Goal: Task Accomplishment & Management: Use online tool/utility

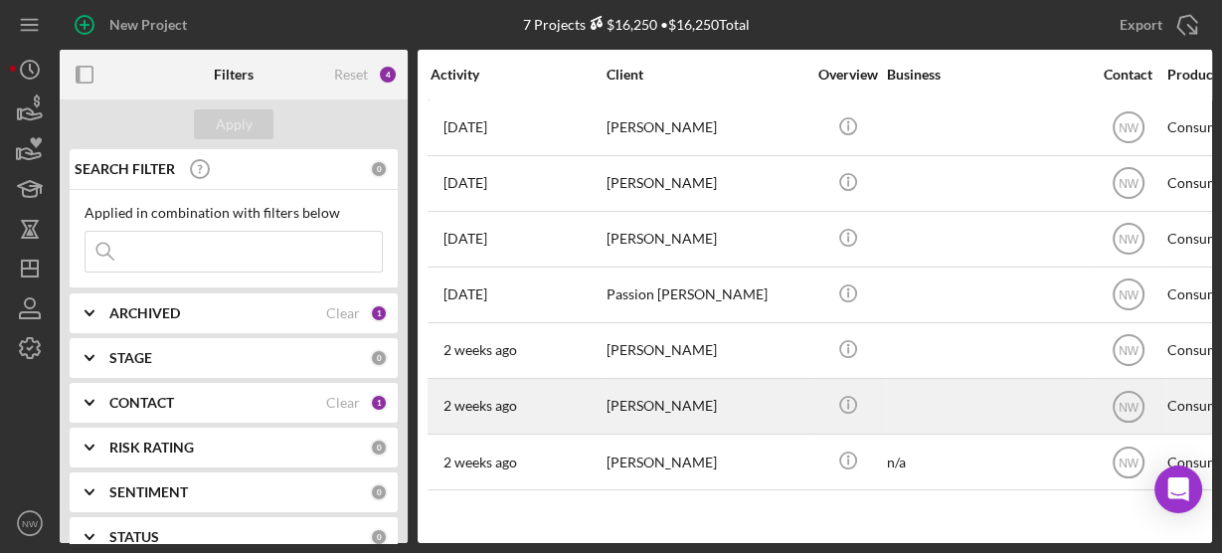
click at [639, 401] on div "[PERSON_NAME]" at bounding box center [705, 406] width 199 height 53
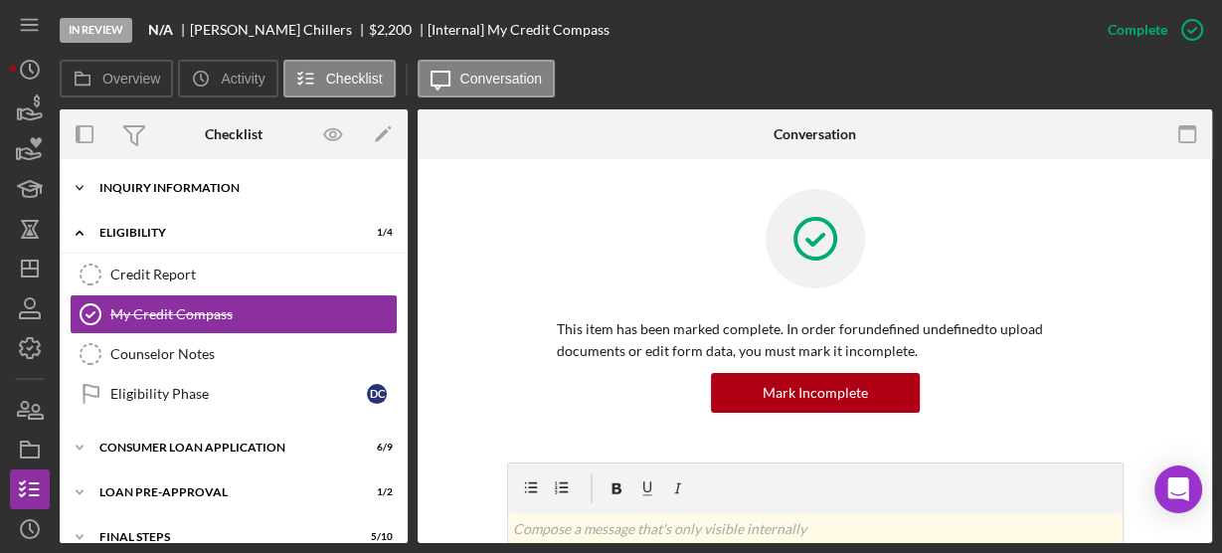
click at [83, 181] on icon "Icon/Expander" at bounding box center [80, 188] width 40 height 40
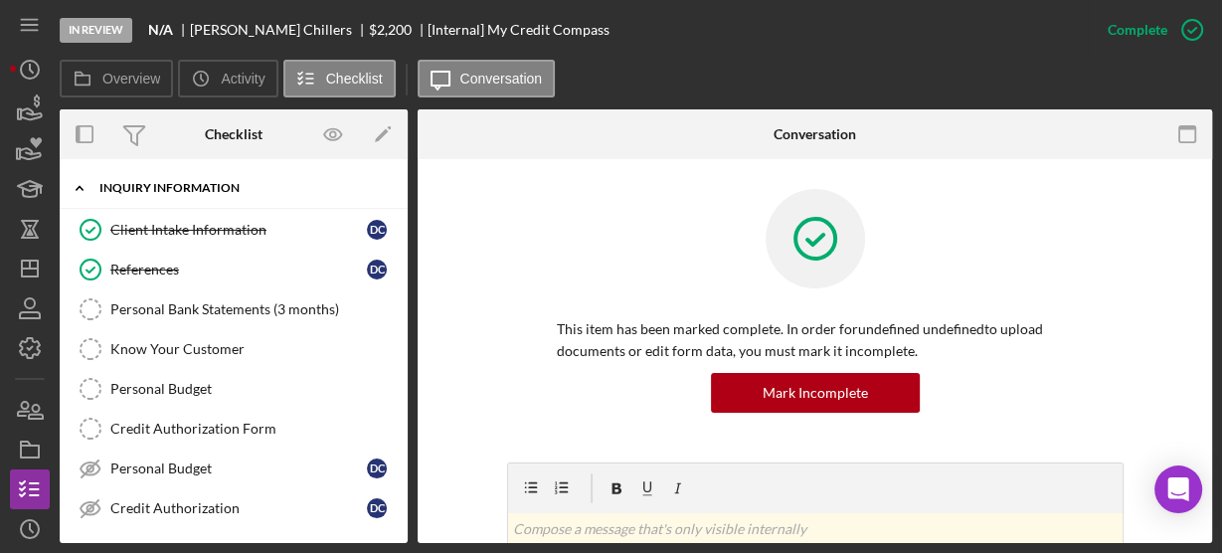
click at [78, 187] on polyline at bounding box center [80, 188] width 6 height 4
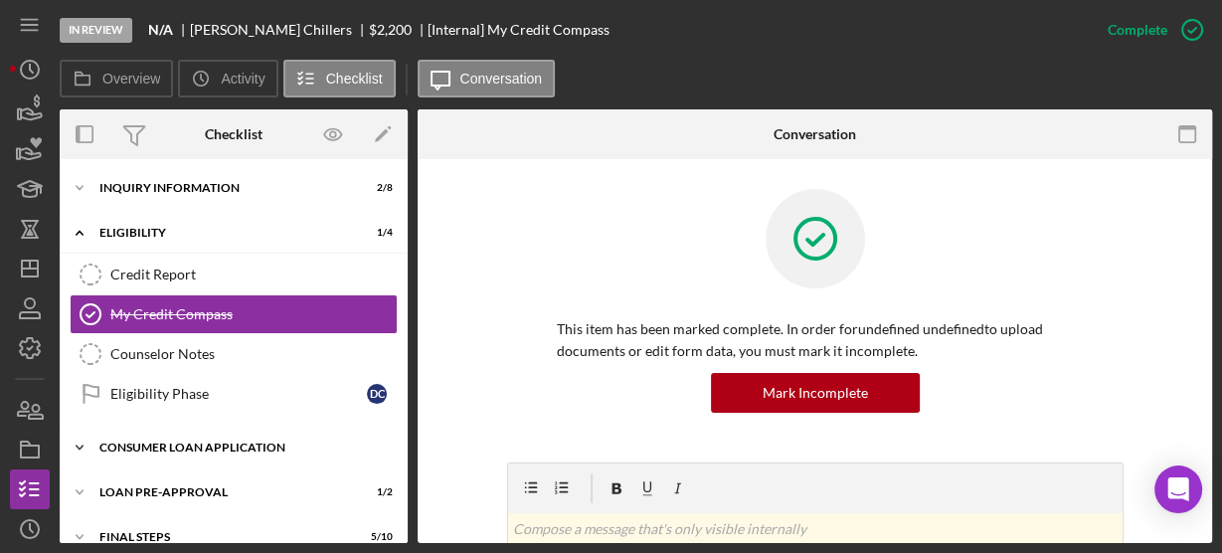
click at [81, 444] on icon "Icon/Expander" at bounding box center [80, 448] width 40 height 40
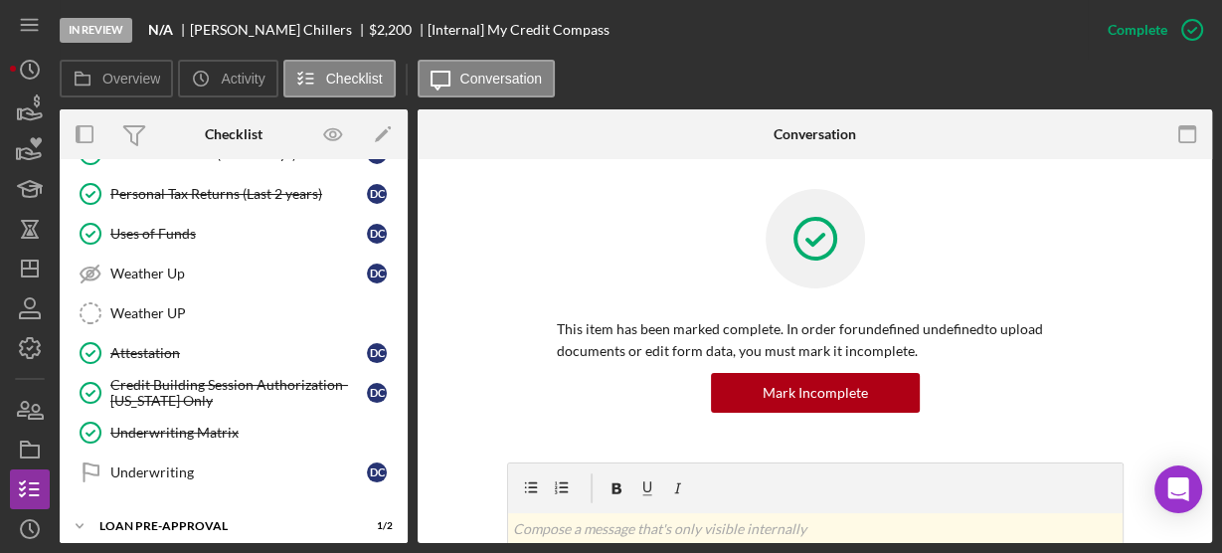
scroll to position [428, 0]
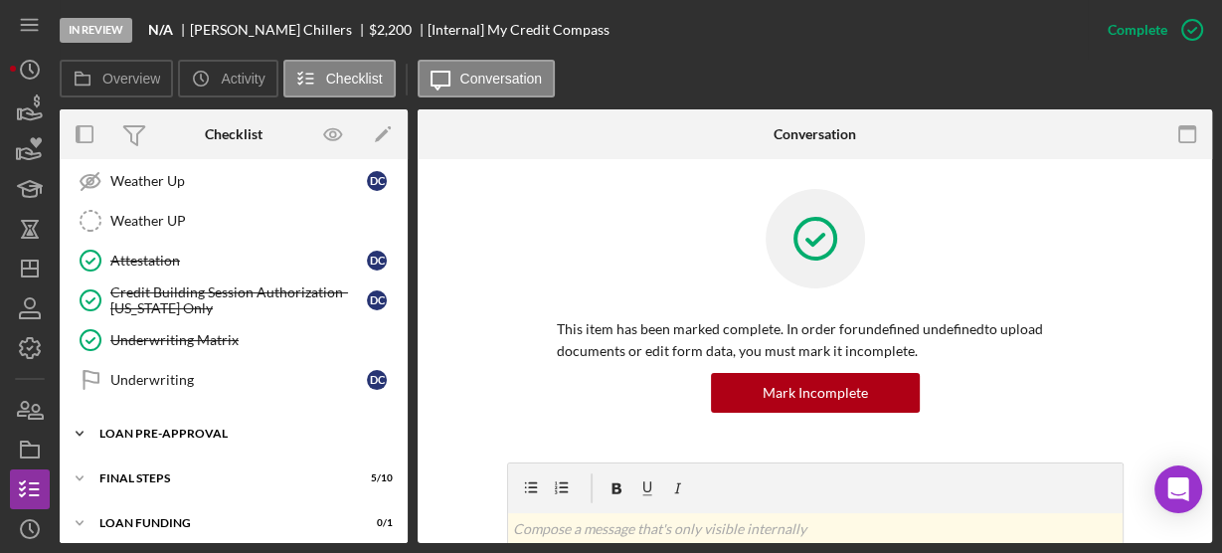
click at [90, 420] on icon "Icon/Expander" at bounding box center [80, 434] width 40 height 40
click at [401, 522] on div "Loan Approval Loan Approval Loan Pre-Approval Loan Pre-Approval D C" at bounding box center [234, 499] width 348 height 89
drag, startPoint x: 401, startPoint y: 522, endPoint x: 98, endPoint y: 411, distance: 322.1
click at [98, 415] on div "Icon/Expander Loan Pre-Approval 1 / 2 Loan Approval Loan Approval Loan Pre-Appr…" at bounding box center [234, 480] width 348 height 130
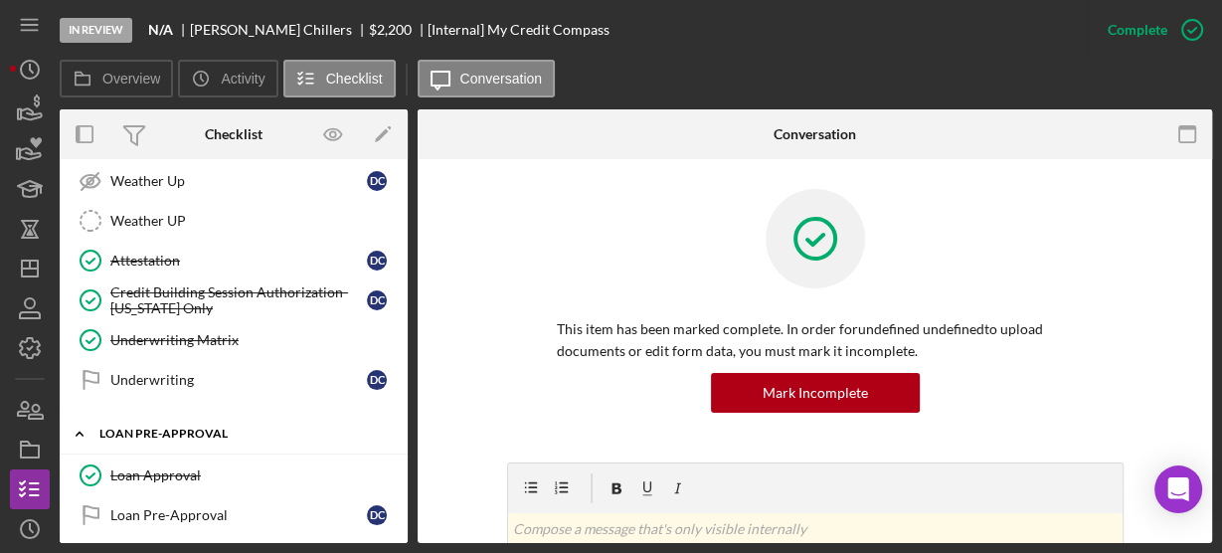
click at [98, 414] on icon "Icon/Expander" at bounding box center [80, 434] width 40 height 40
click at [85, 460] on icon "Icon/Expander" at bounding box center [80, 478] width 40 height 40
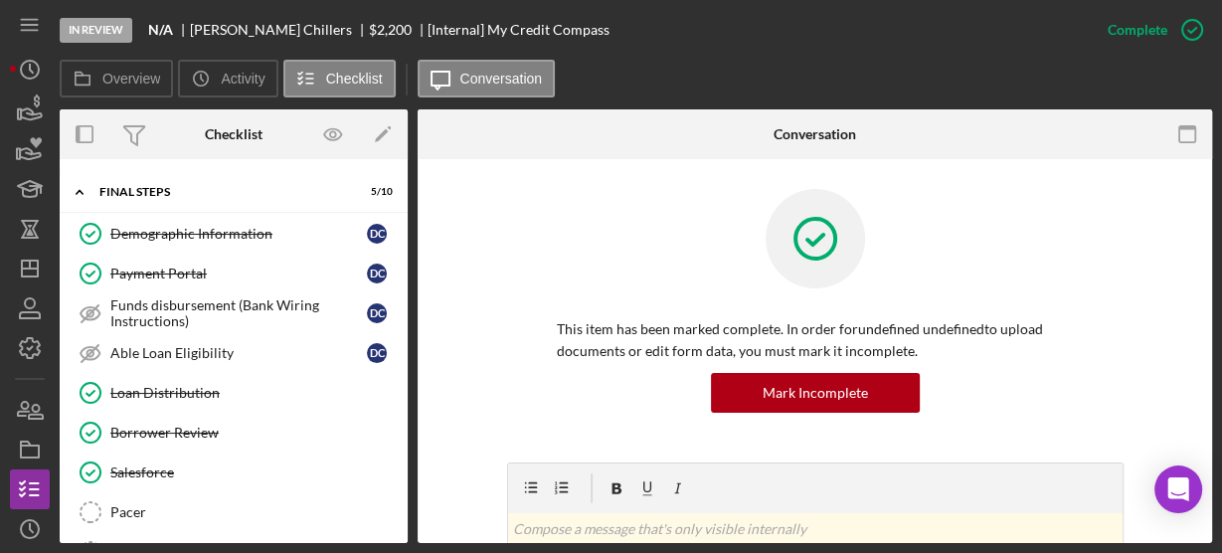
scroll to position [829, 0]
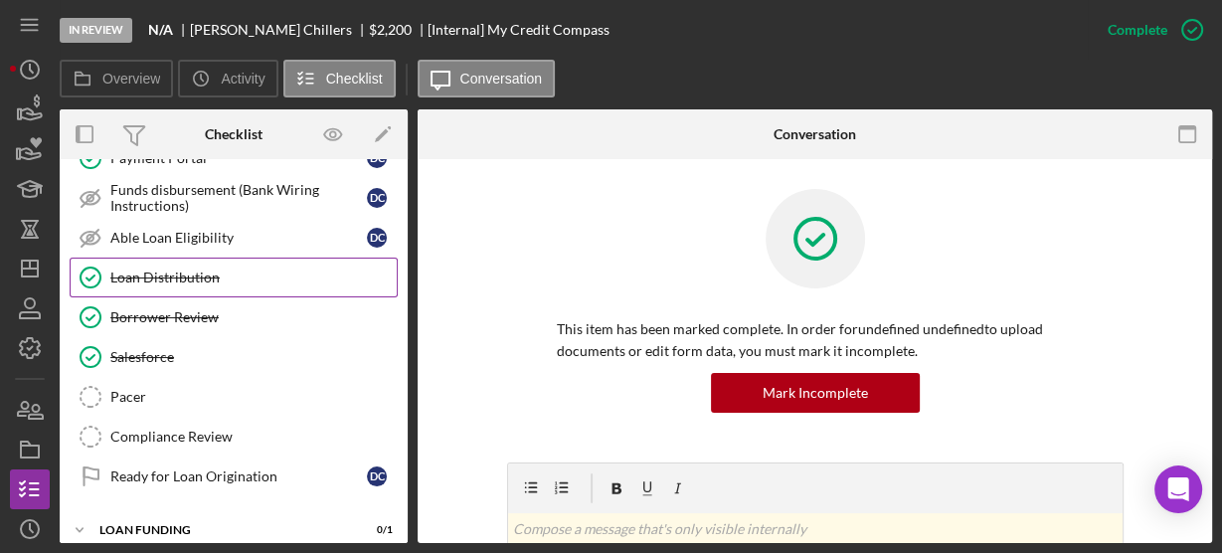
click at [105, 266] on icon "Loan Distribution" at bounding box center [91, 278] width 50 height 50
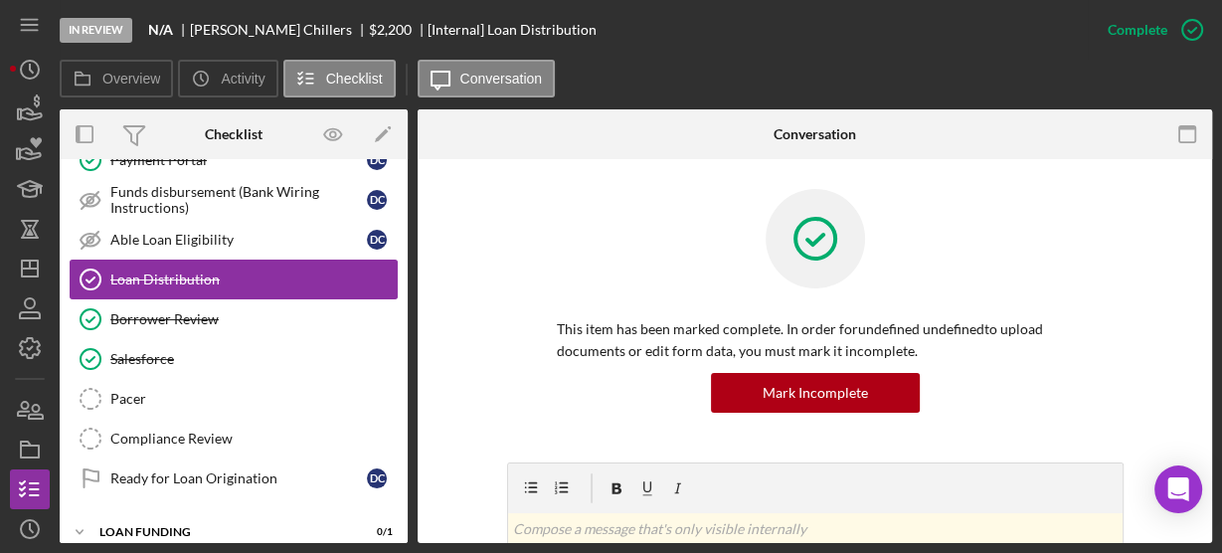
scroll to position [829, 0]
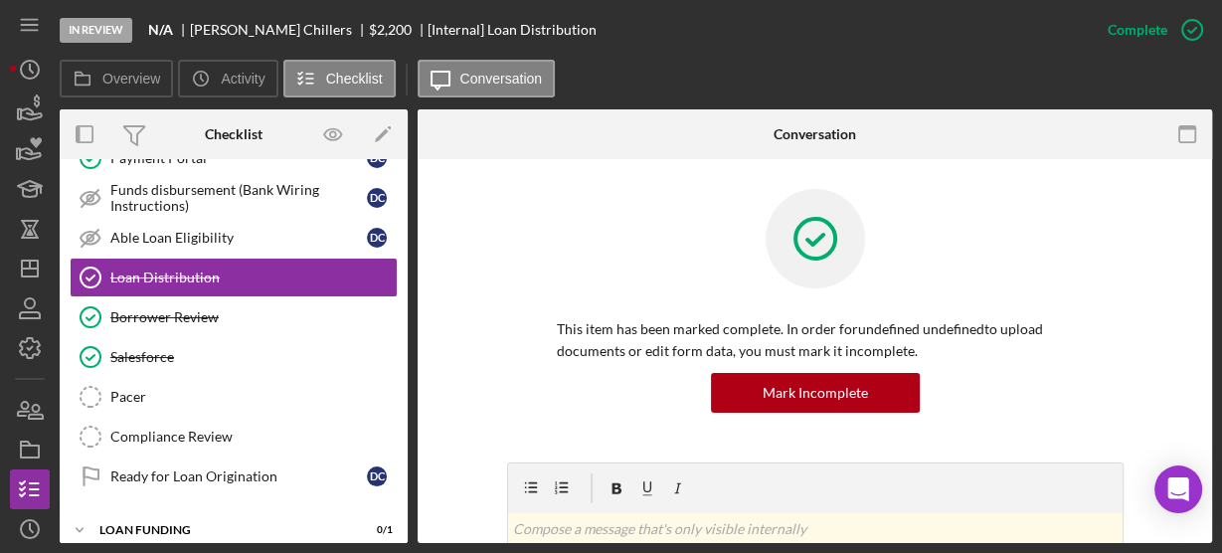
click at [1212, 417] on div "In Review N/A [PERSON_NAME] $2,200 $2,200 [Internal] Loan Distribution Complete…" at bounding box center [611, 276] width 1222 height 553
click at [1207, 417] on div "In Review N/A [PERSON_NAME] $2,200 $2,200 [Internal] Loan Distribution Complete…" at bounding box center [611, 276] width 1222 height 553
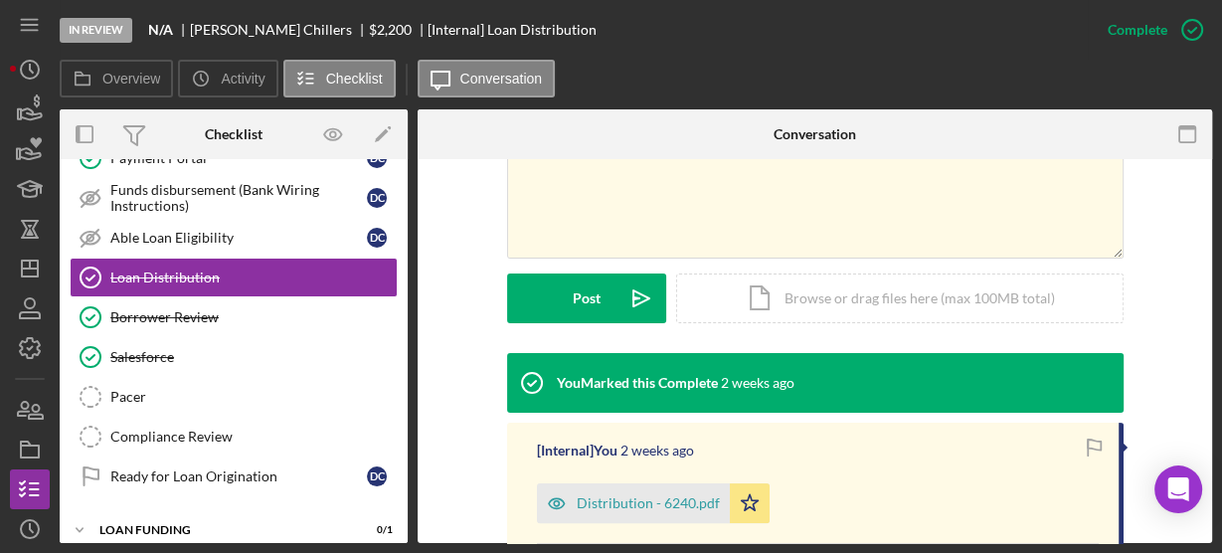
scroll to position [335, 0]
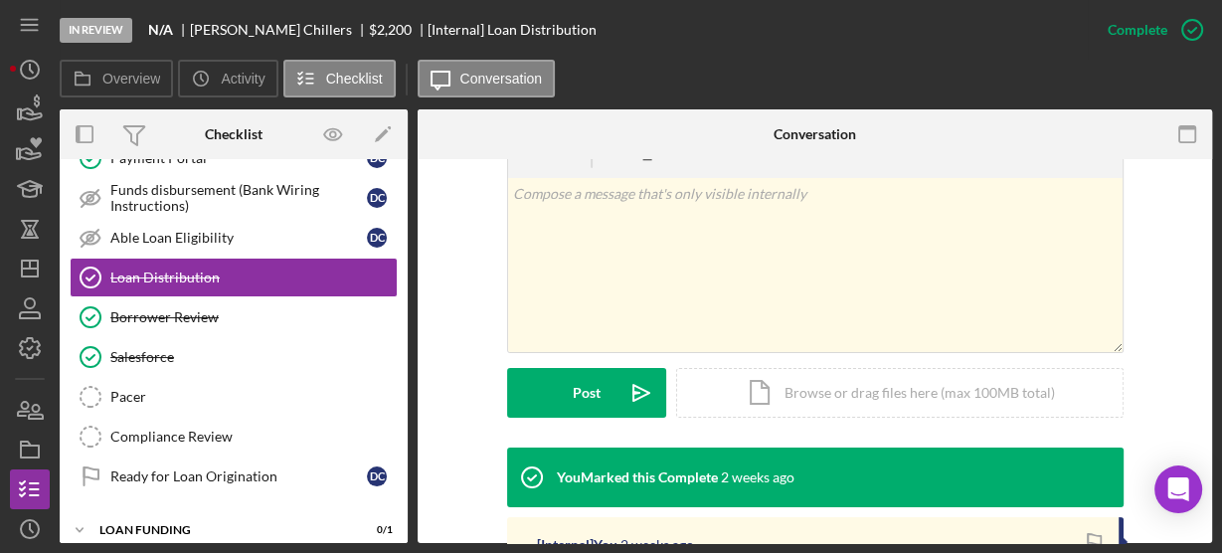
click at [459, 394] on div "v Color teal Color pink Remove color Add row above Add row below Add column bef…" at bounding box center [814, 287] width 735 height 320
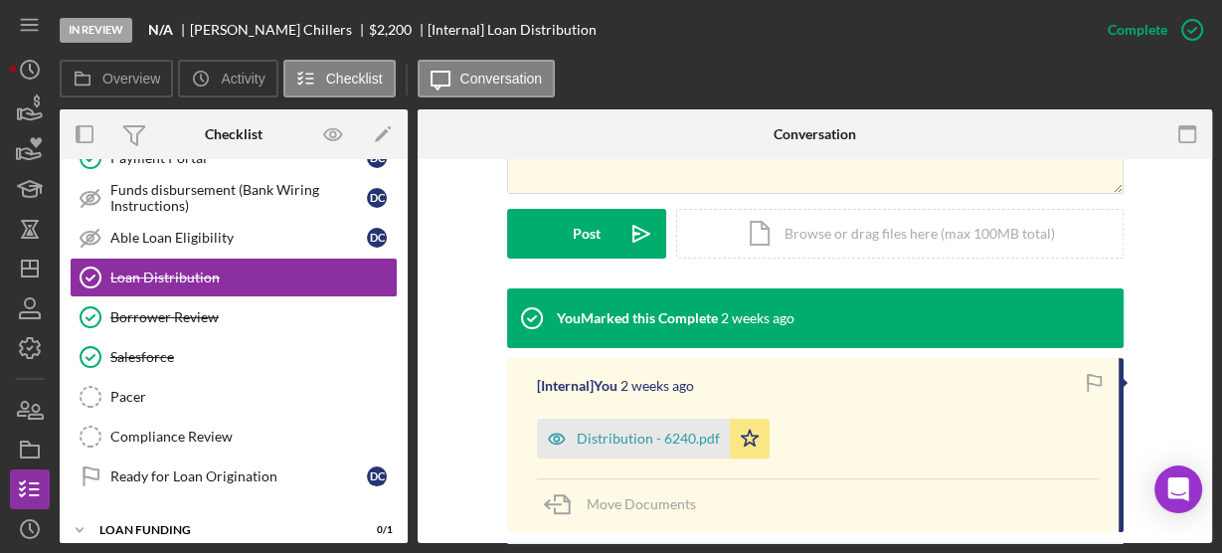
scroll to position [668, 0]
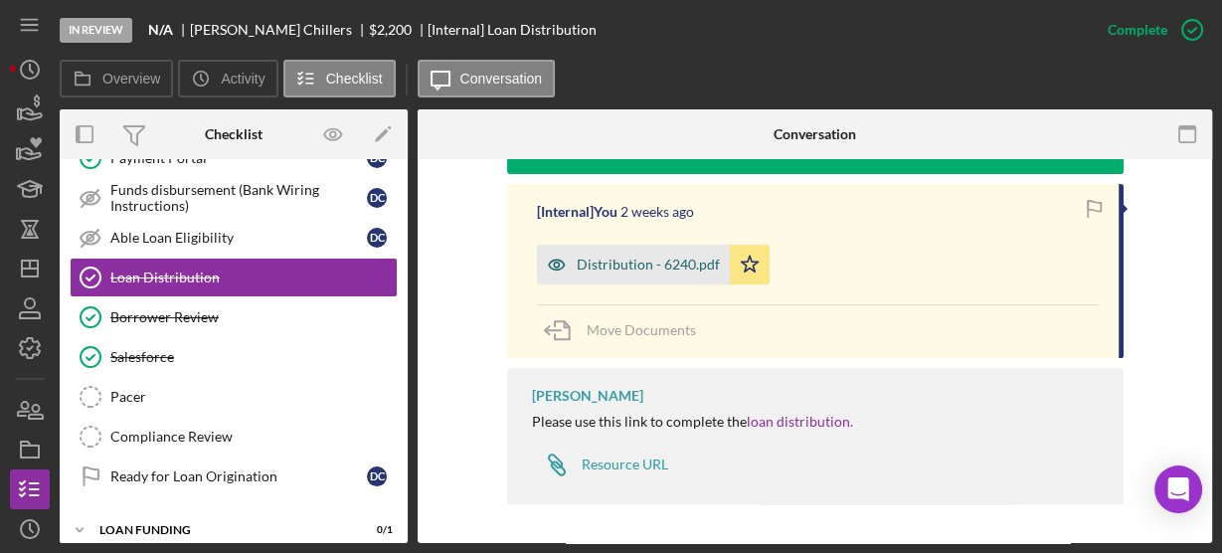
click at [614, 267] on div "Distribution - 6240.pdf" at bounding box center [648, 265] width 143 height 16
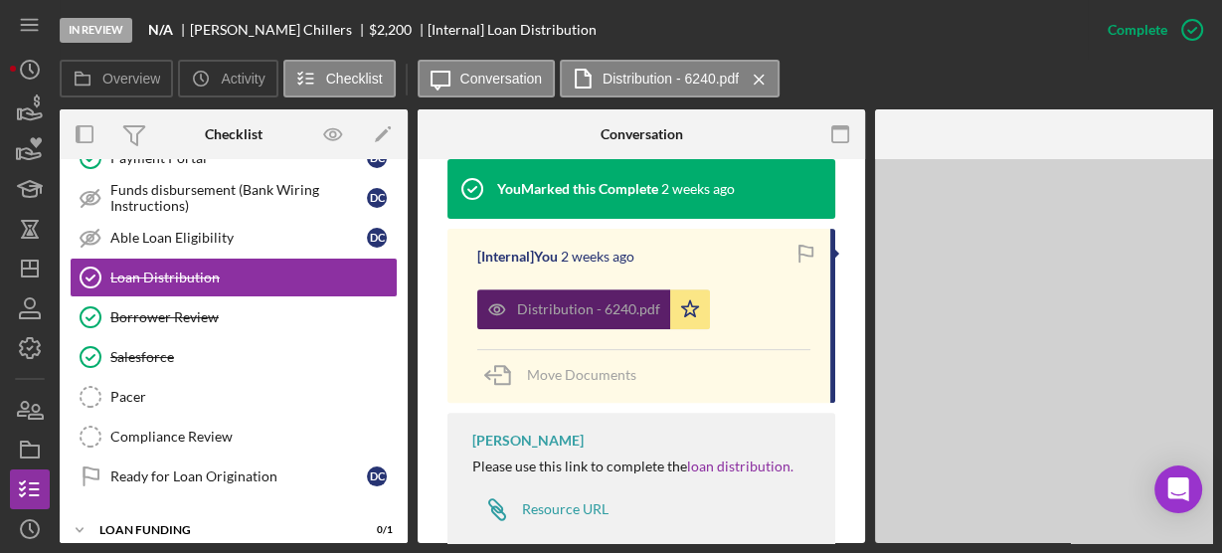
scroll to position [690, 0]
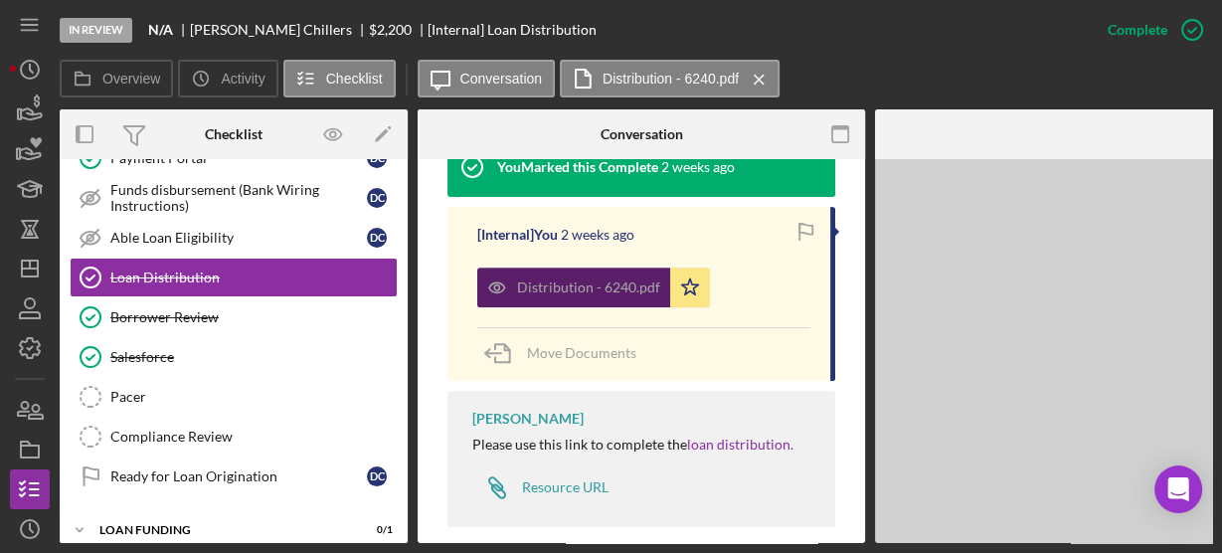
click at [614, 279] on div "Distribution - 6240.pdf" at bounding box center [588, 287] width 143 height 16
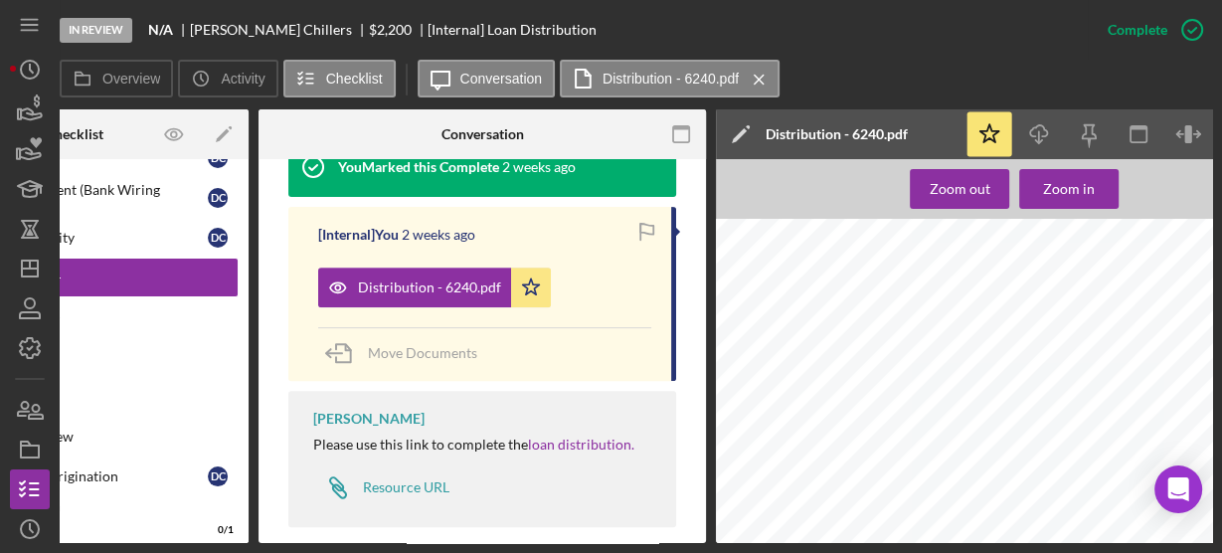
scroll to position [0, 259]
